Goal: Check status: Check status

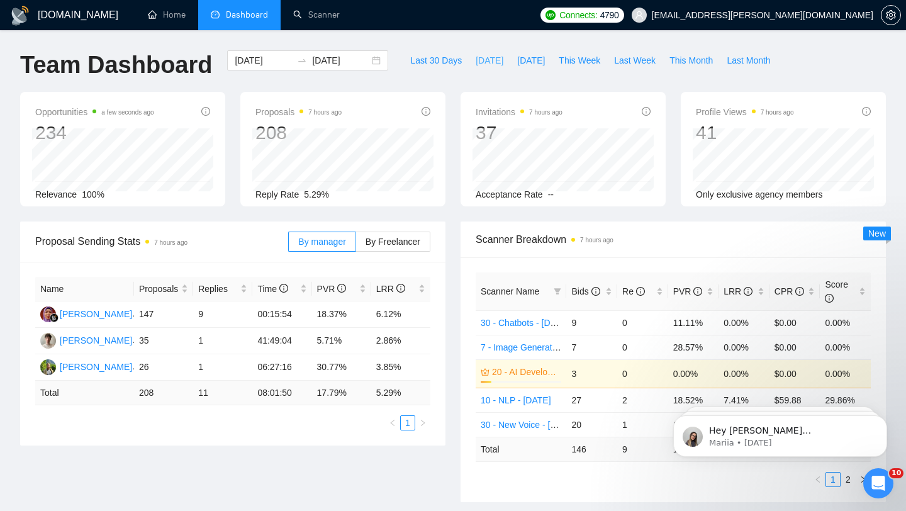
click at [482, 63] on span "[DATE]" at bounding box center [489, 60] width 28 height 14
type input "[DATE]"
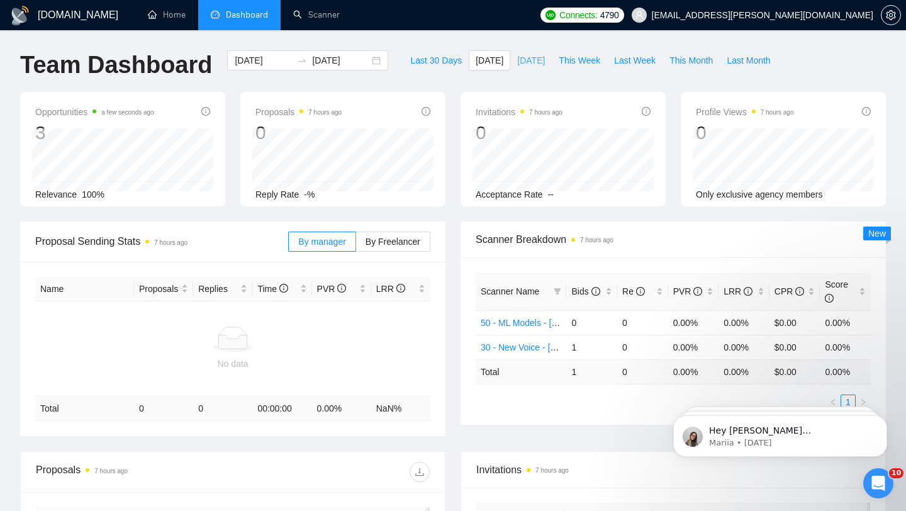
click at [517, 62] on span "[DATE]" at bounding box center [531, 60] width 28 height 14
type input "[DATE]"
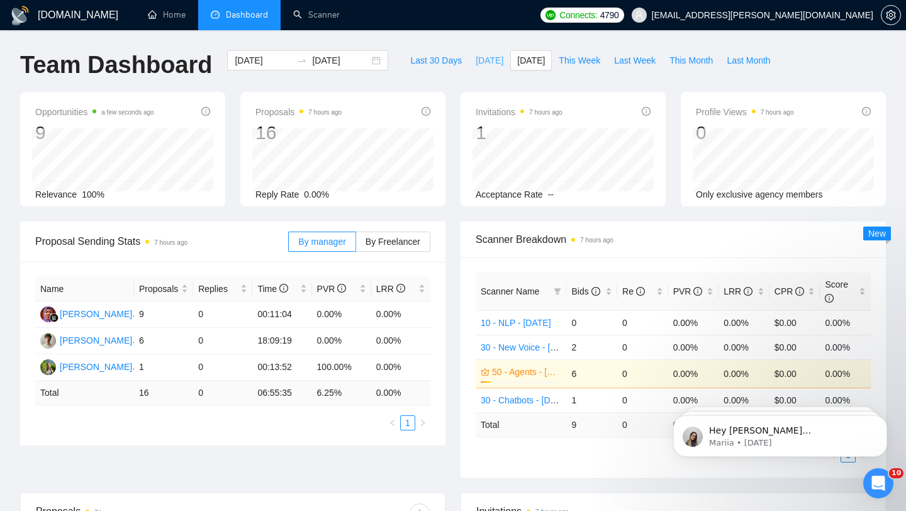
click at [480, 64] on span "[DATE]" at bounding box center [489, 60] width 28 height 14
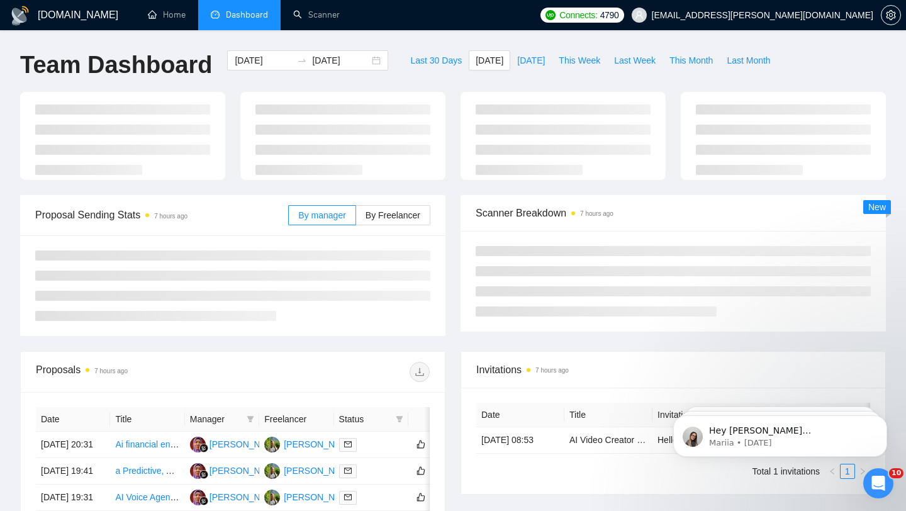
type input "[DATE]"
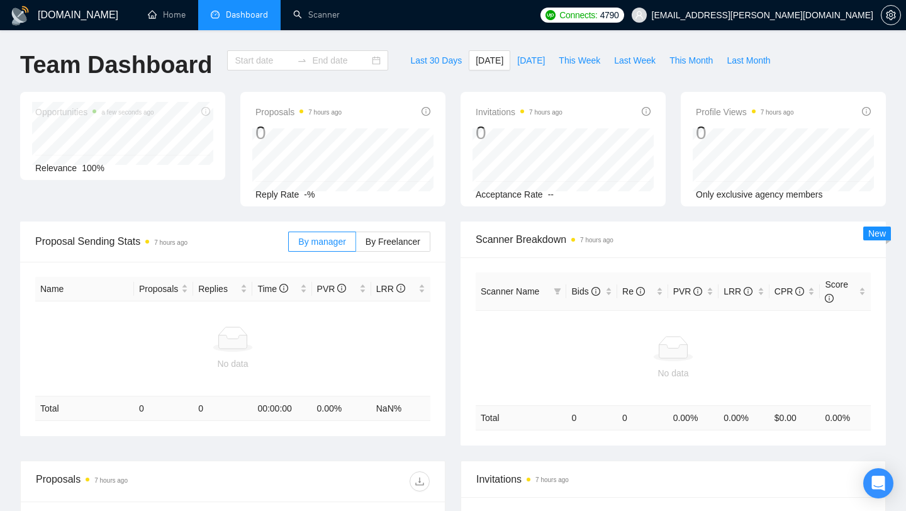
type input "[DATE]"
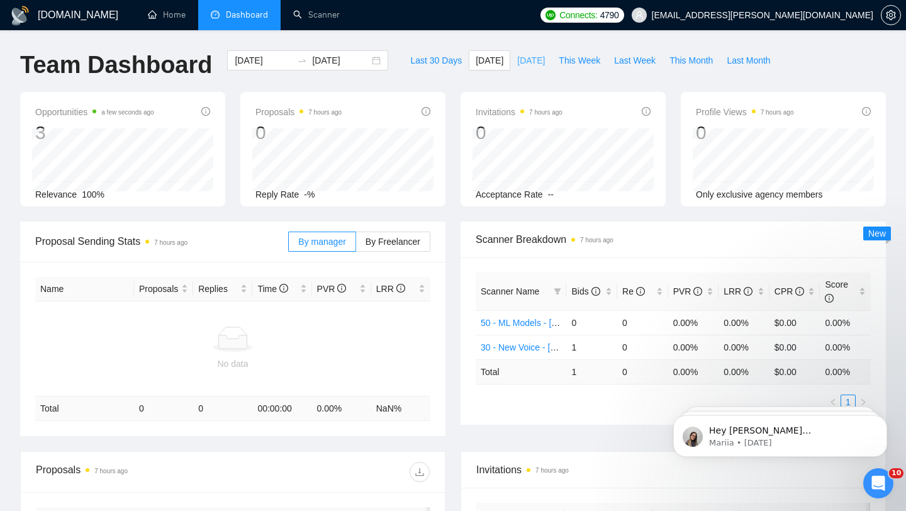
click at [517, 63] on span "[DATE]" at bounding box center [531, 60] width 28 height 14
type input "[DATE]"
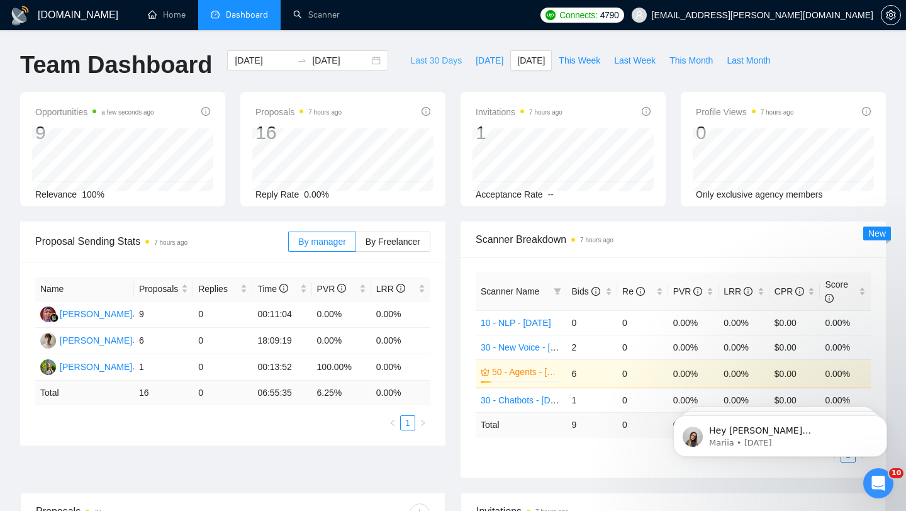
click at [438, 58] on span "Last 30 Days" at bounding box center [436, 60] width 52 height 14
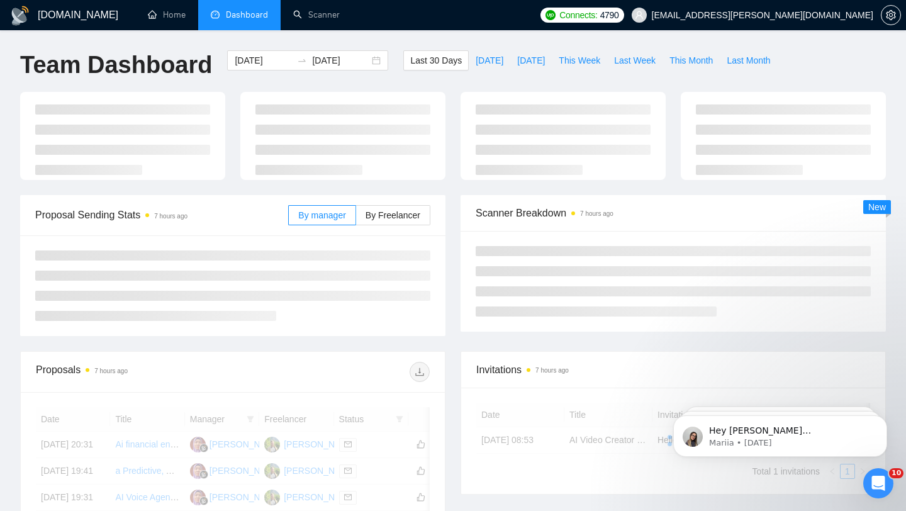
type input "[DATE]"
